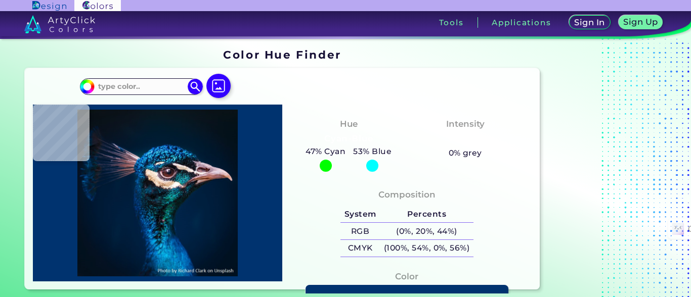
type input "#000000"
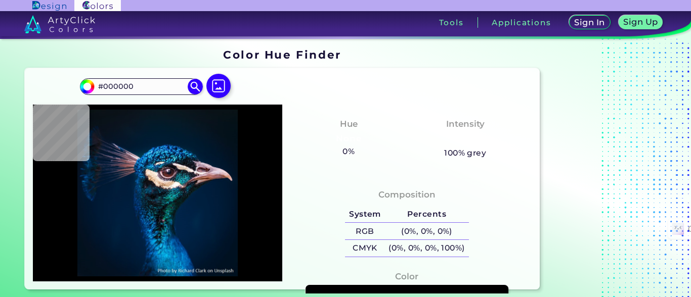
type input "#041119"
type input "#031219"
type input "#041119"
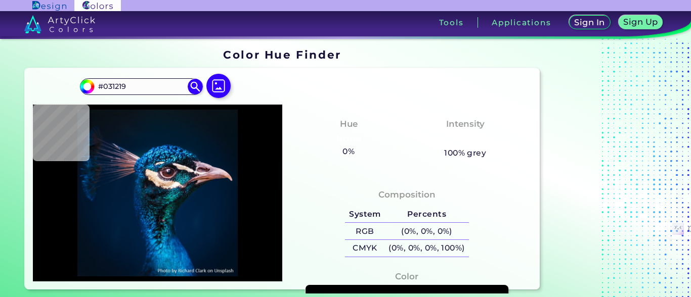
type input "#041119"
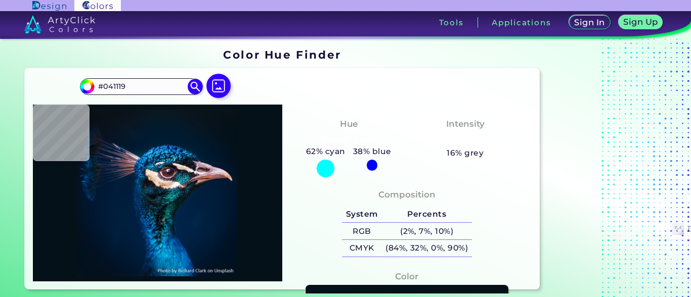
type input "#061218"
type input "#071218"
type input "#091217"
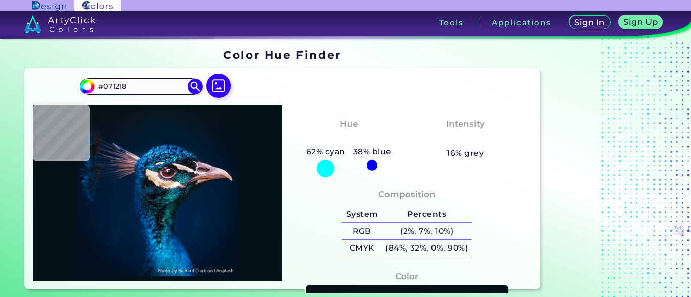
type input "#091217"
type input "#091219"
type input "#041119"
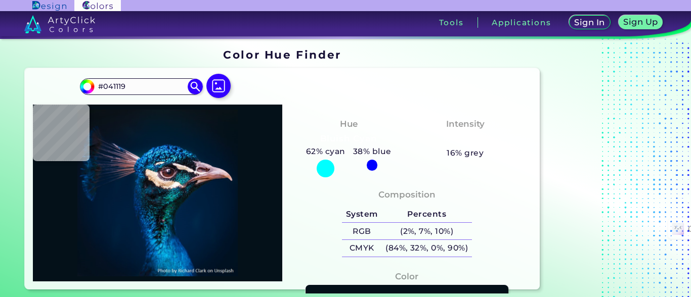
type input "#000000"
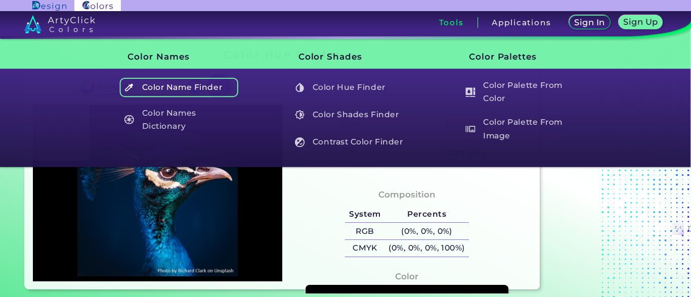
click at [194, 88] on h5 "Color Name Finder" at bounding box center [178, 87] width 119 height 19
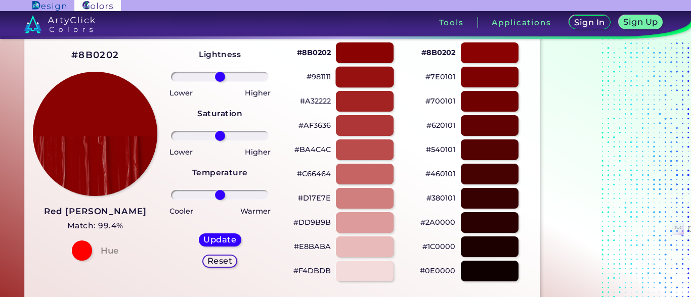
scroll to position [61, 0]
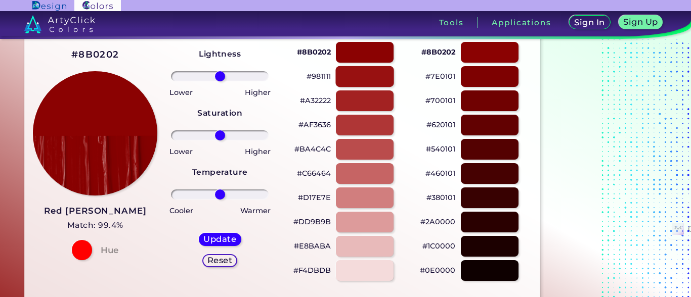
click at [384, 78] on div at bounding box center [364, 76] width 58 height 21
type input "#981111"
